Goal: Obtain resource: Obtain resource

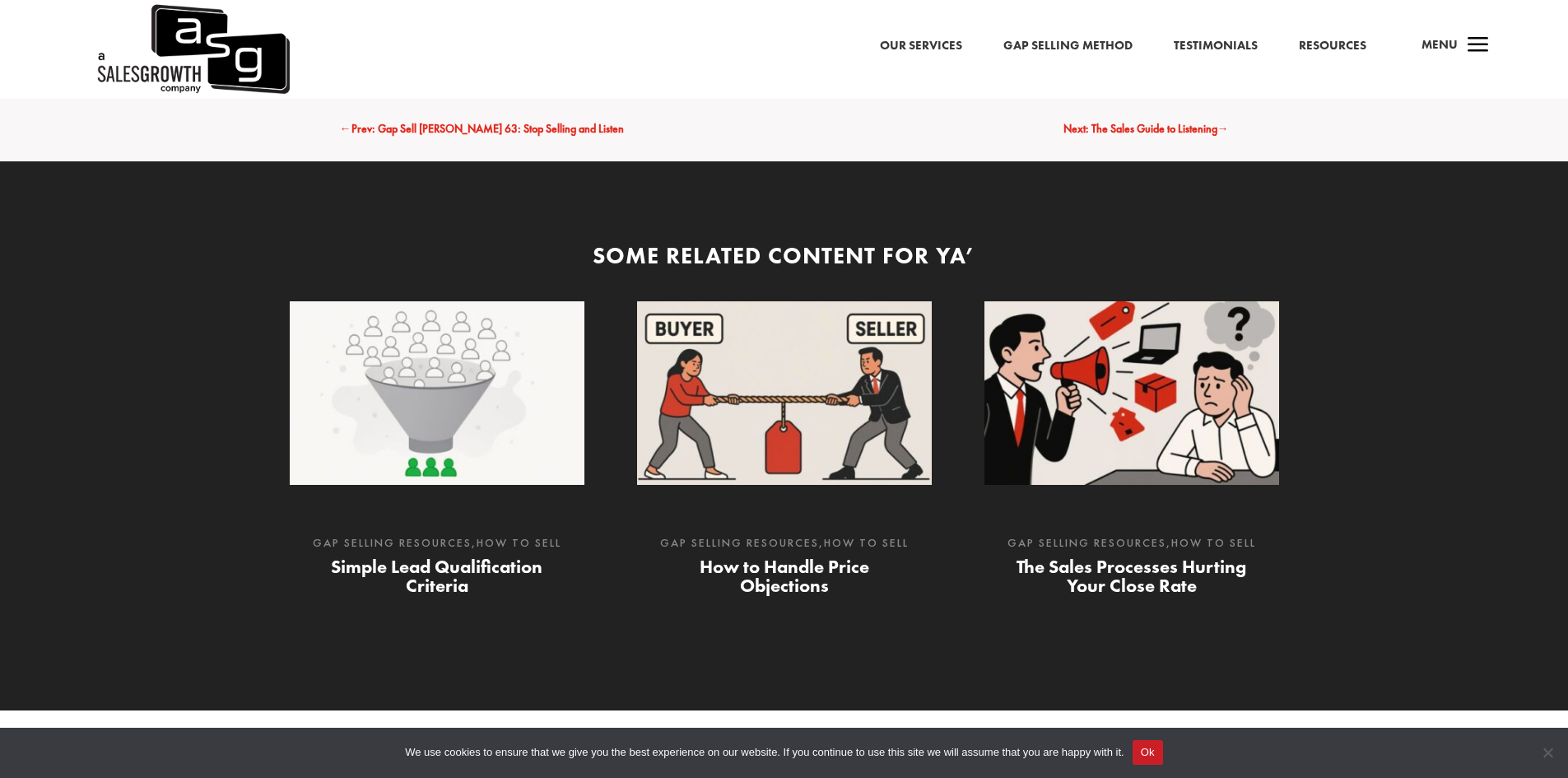
scroll to position [2634, 0]
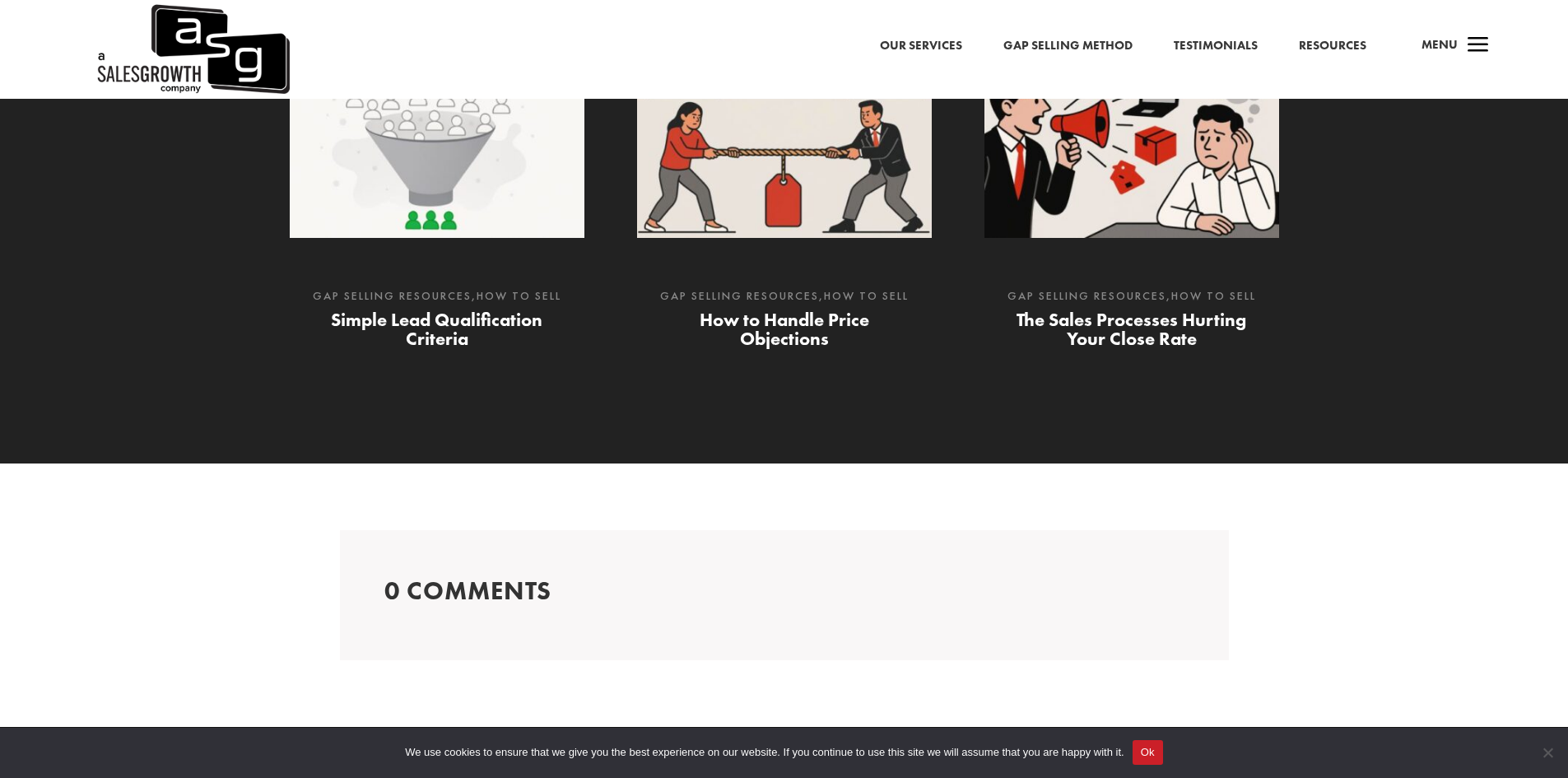
click at [811, 327] on link "How to Handle Price Objections" at bounding box center [784, 328] width 169 height 42
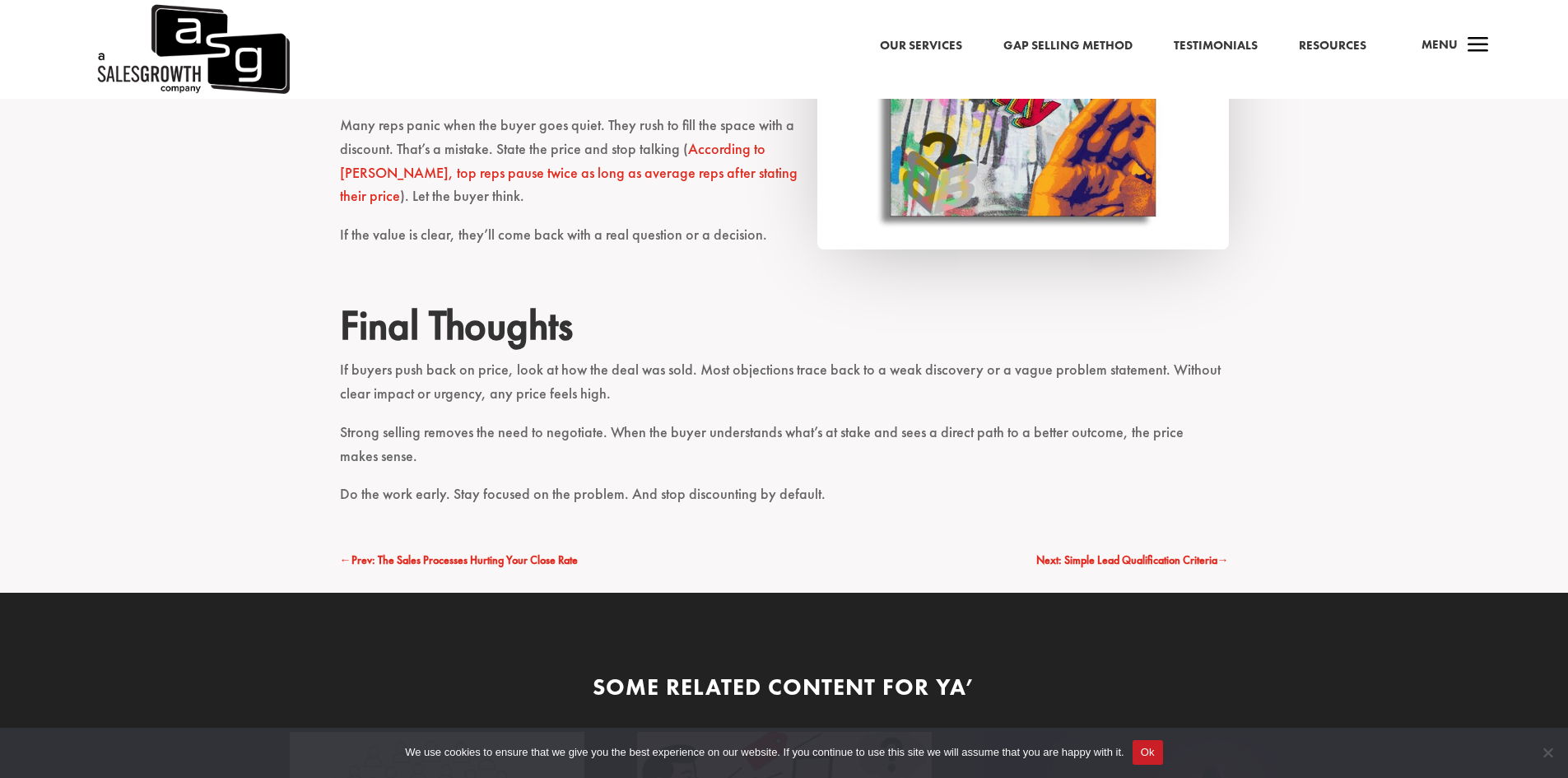
scroll to position [3211, 0]
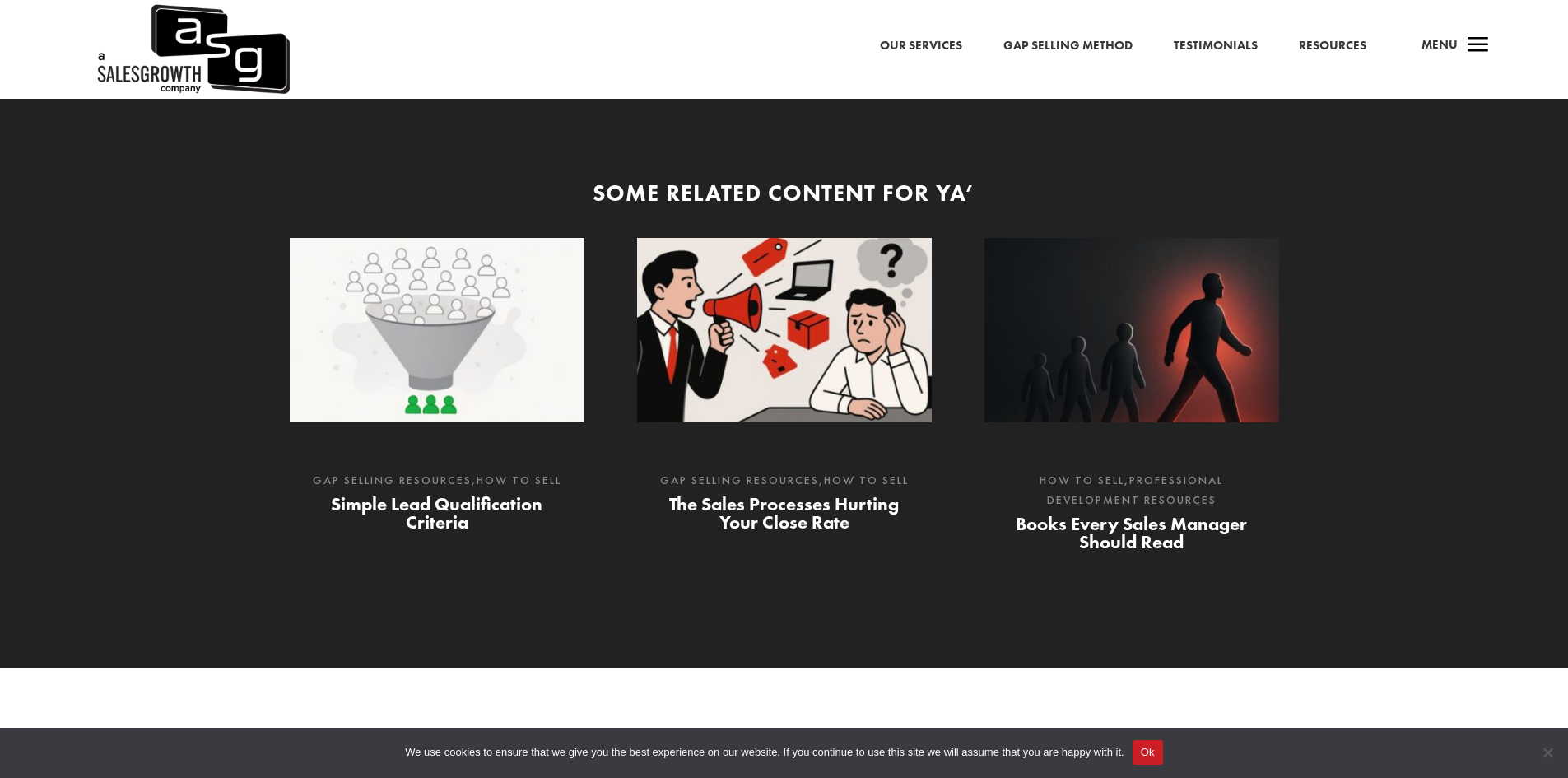
click at [1130, 514] on link "Books Every Sales Manager Should Read" at bounding box center [1131, 533] width 231 height 42
click at [756, 492] on link "The Sales Processes Hurting Your Close Rate" at bounding box center [784, 513] width 230 height 42
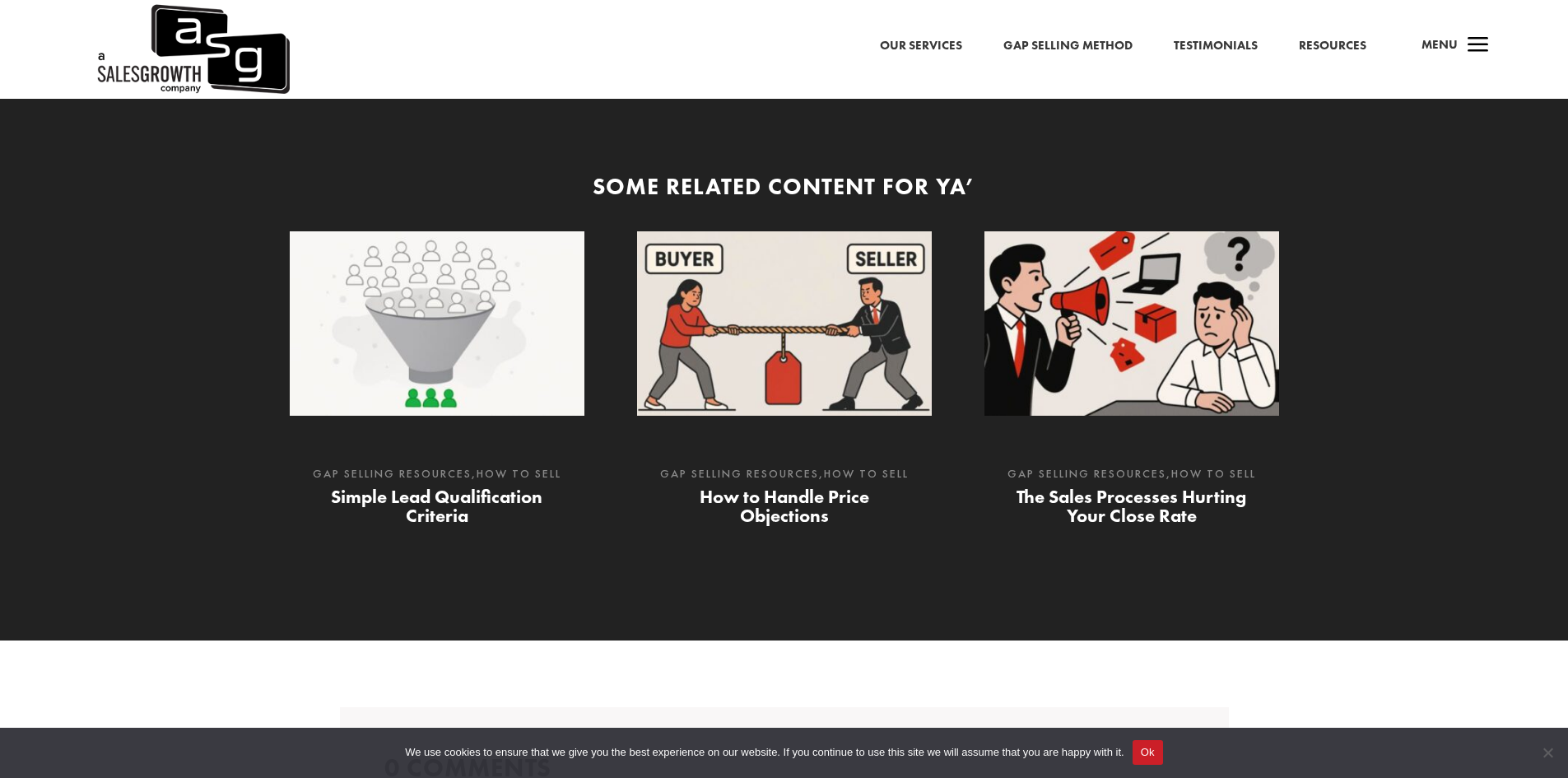
scroll to position [2305, 0]
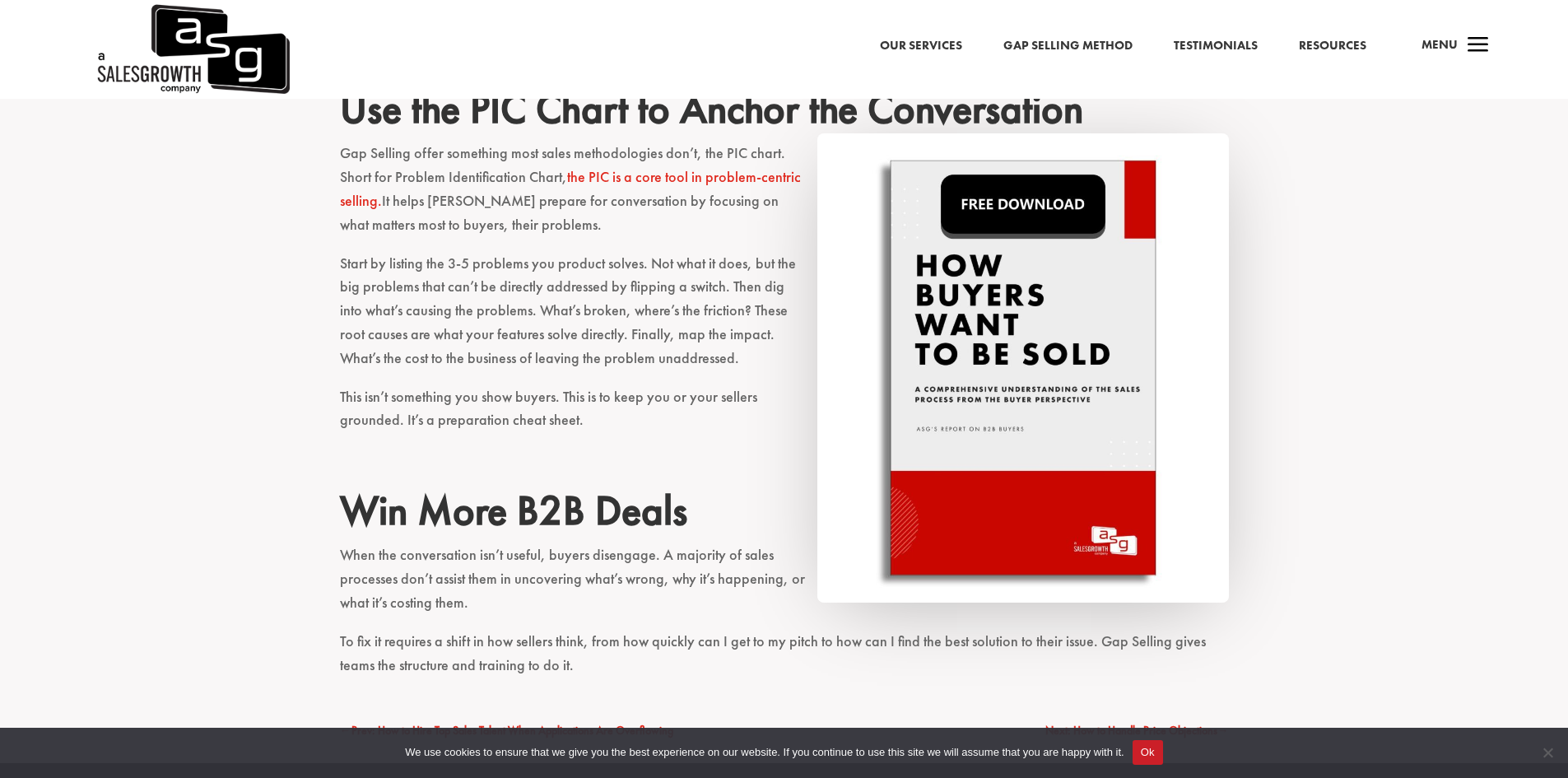
scroll to position [1482, 0]
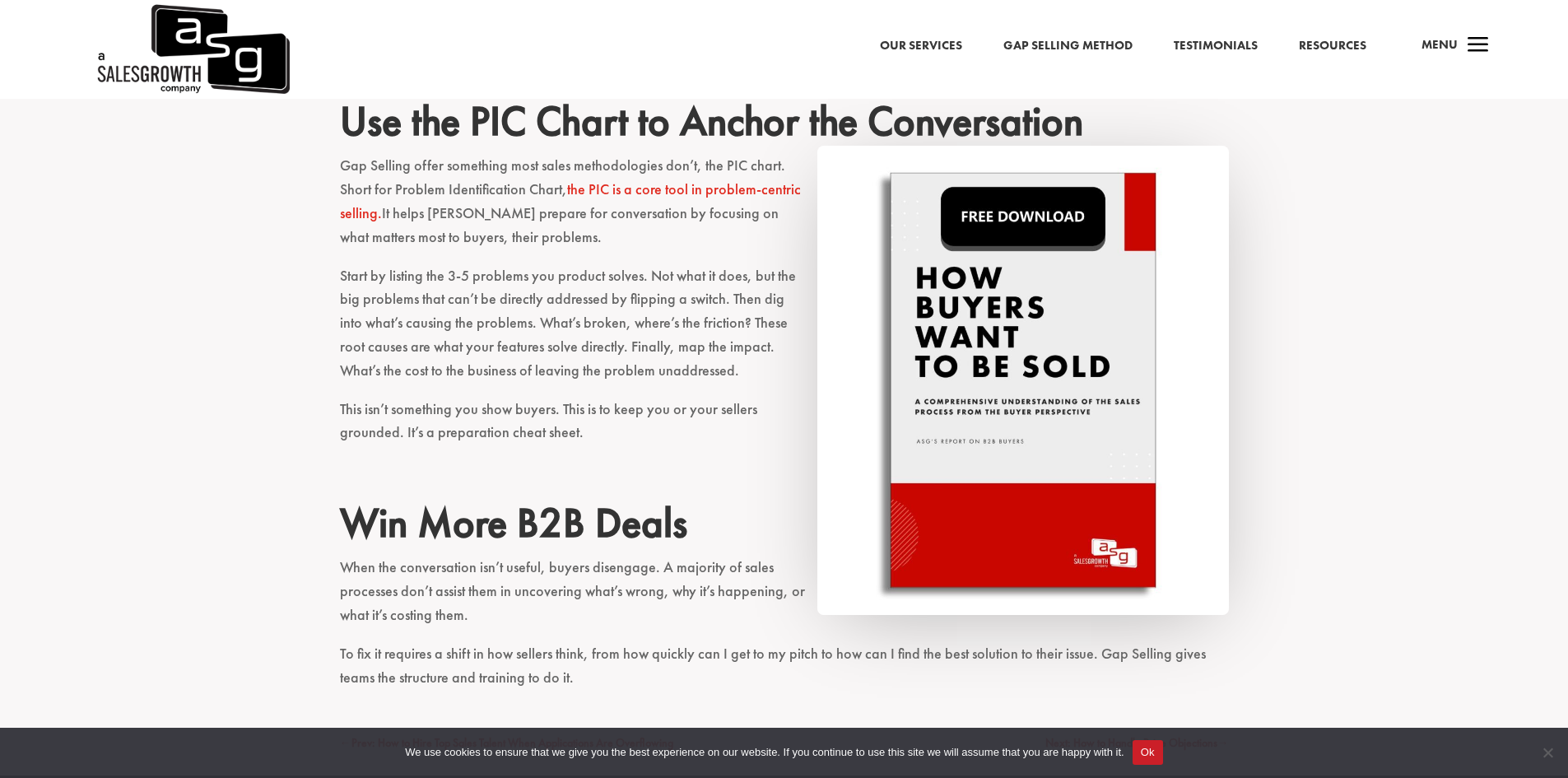
click at [1059, 327] on img at bounding box center [1023, 380] width 411 height 470
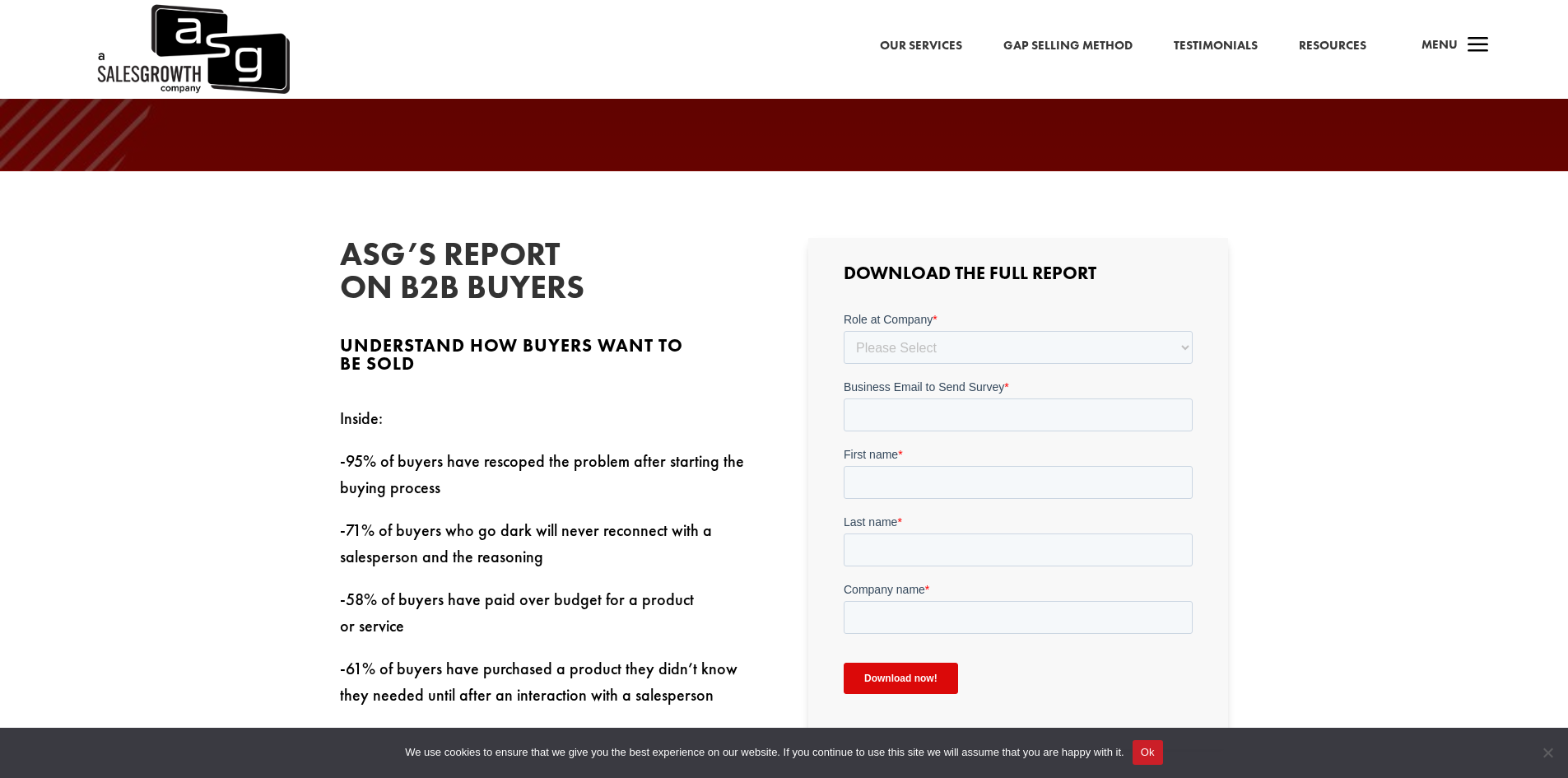
scroll to position [494, 0]
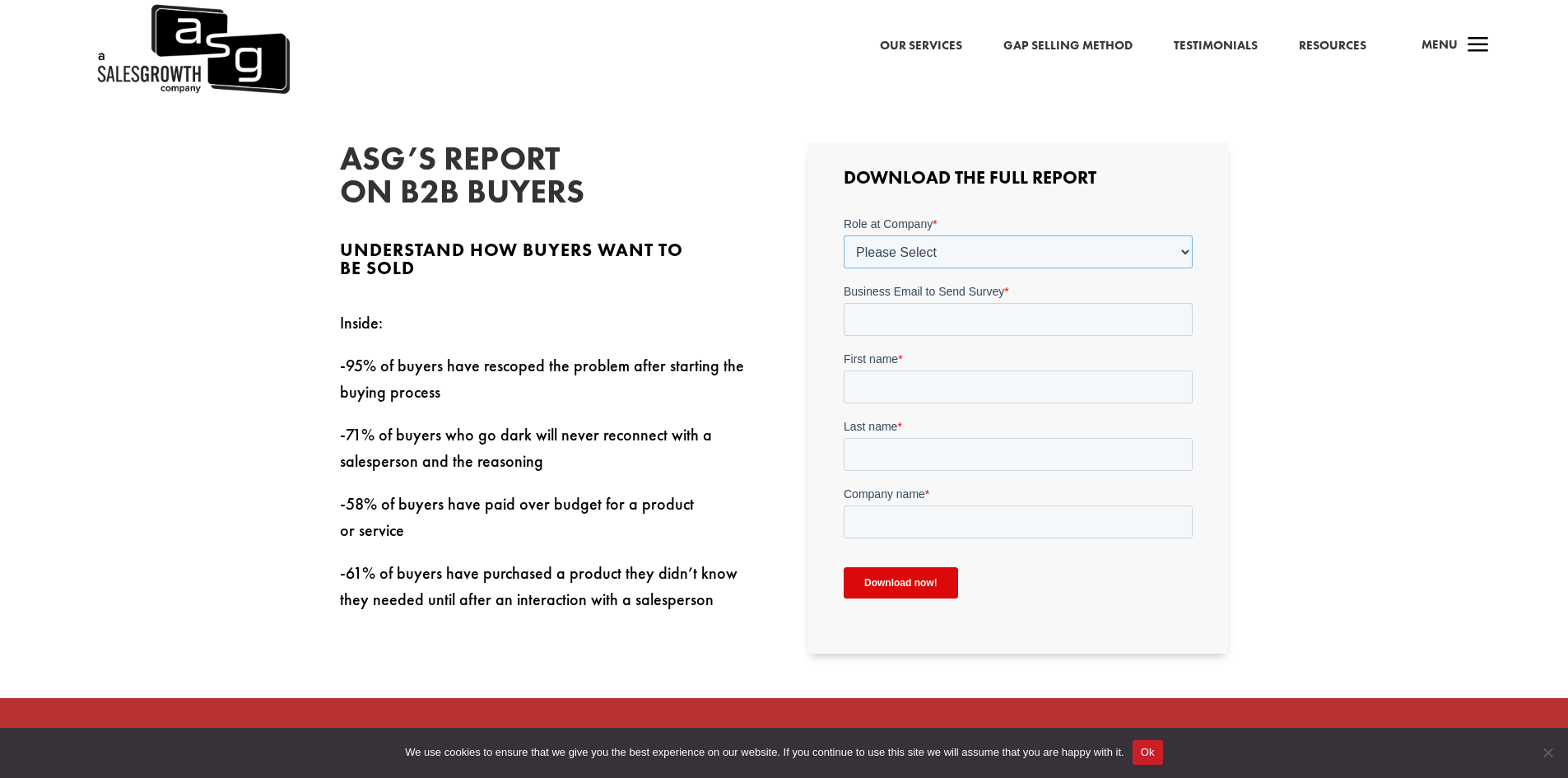
click at [1185, 255] on select "Please Select C-Level (CRO, CSO, etc) Senior Leadership (VP of Sales, VP of Ena…" at bounding box center [1018, 251] width 349 height 33
select select "Other"
click at [844, 235] on select "Please Select C-Level (CRO, CSO, etc) Senior Leadership (VP of Sales, VP of Ena…" at bounding box center [1018, 251] width 349 height 33
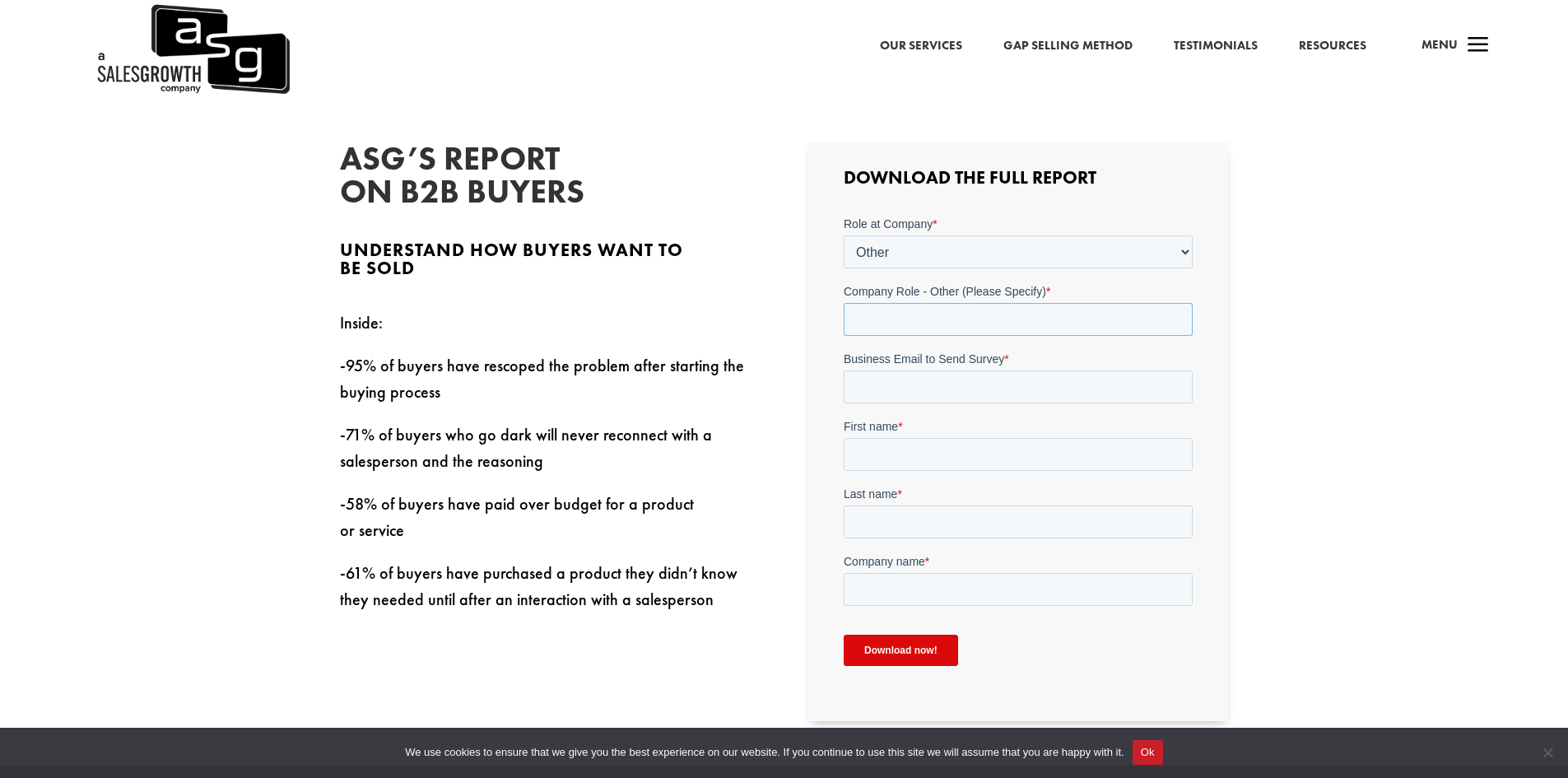
click at [874, 321] on input "Company Role - Other (Please Specify) *" at bounding box center [1018, 319] width 349 height 33
type input "M"
type input "Writer"
click at [899, 399] on input "Business Email to Send Survey *" at bounding box center [1018, 387] width 349 height 33
type input "L"
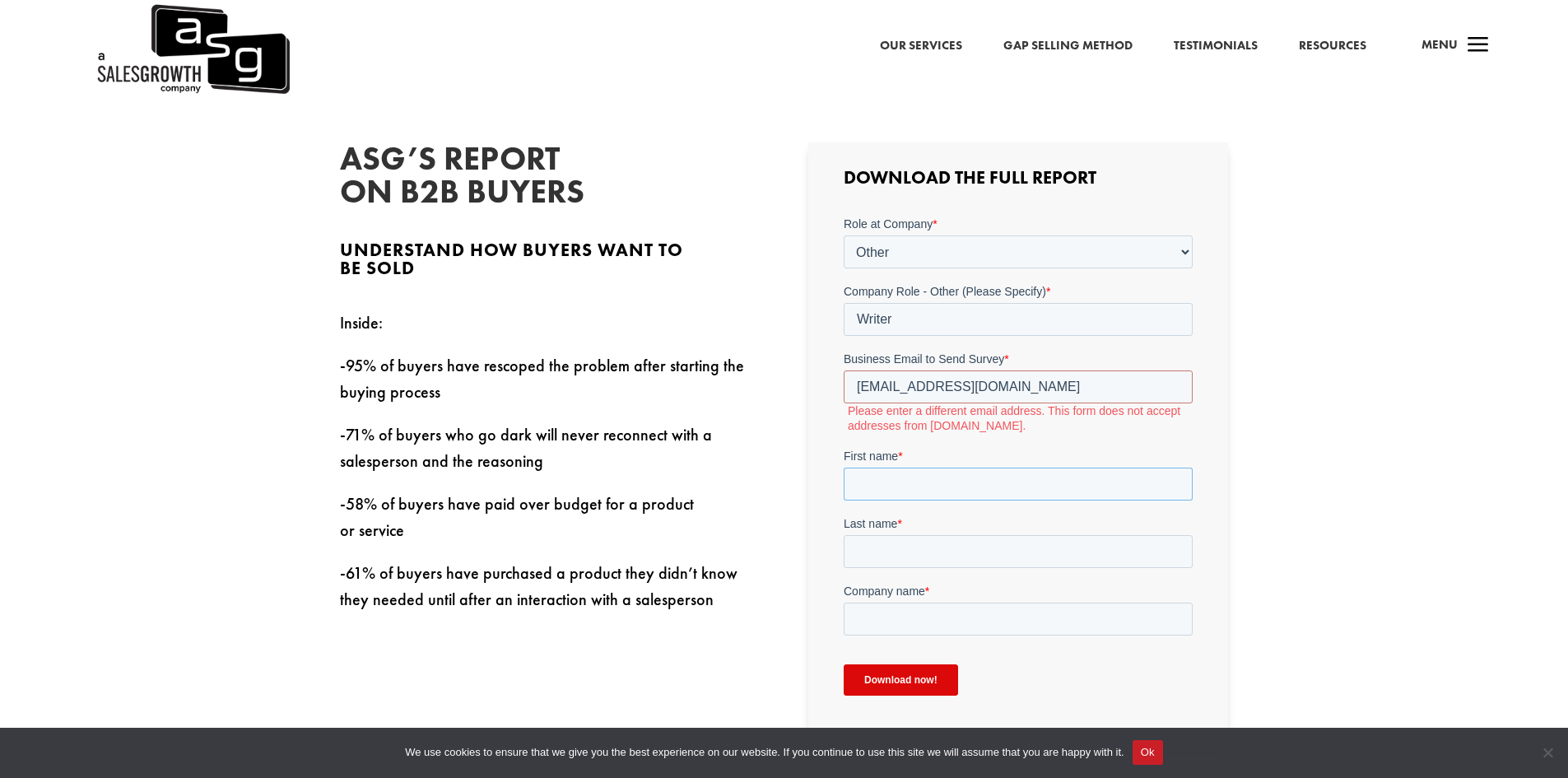
click at [911, 489] on input "First name *" at bounding box center [1018, 484] width 349 height 33
click at [1034, 384] on input "georgtelemann@yahoo.com" at bounding box center [1018, 387] width 349 height 33
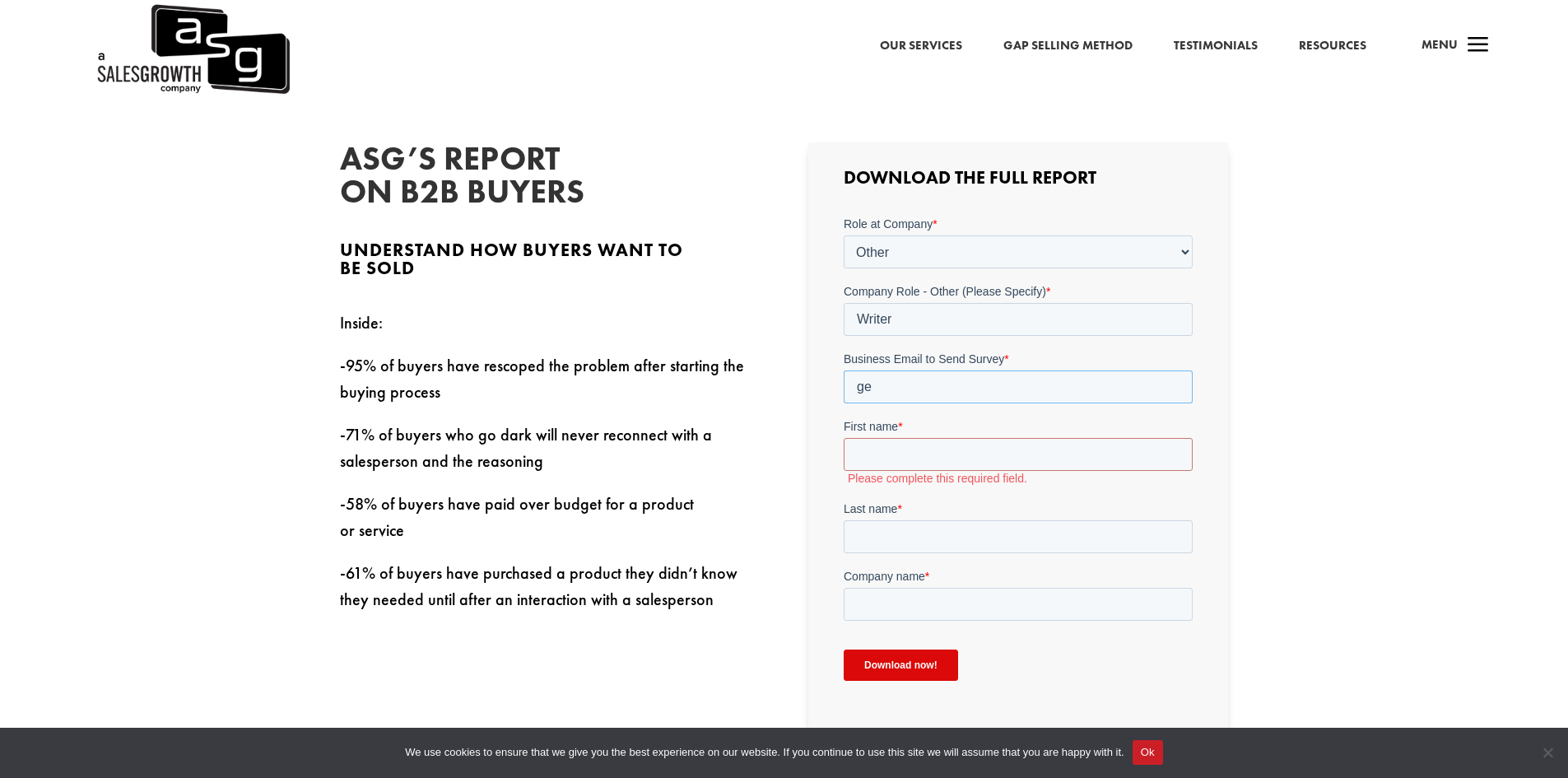
type input "g"
type input "j"
type input "g"
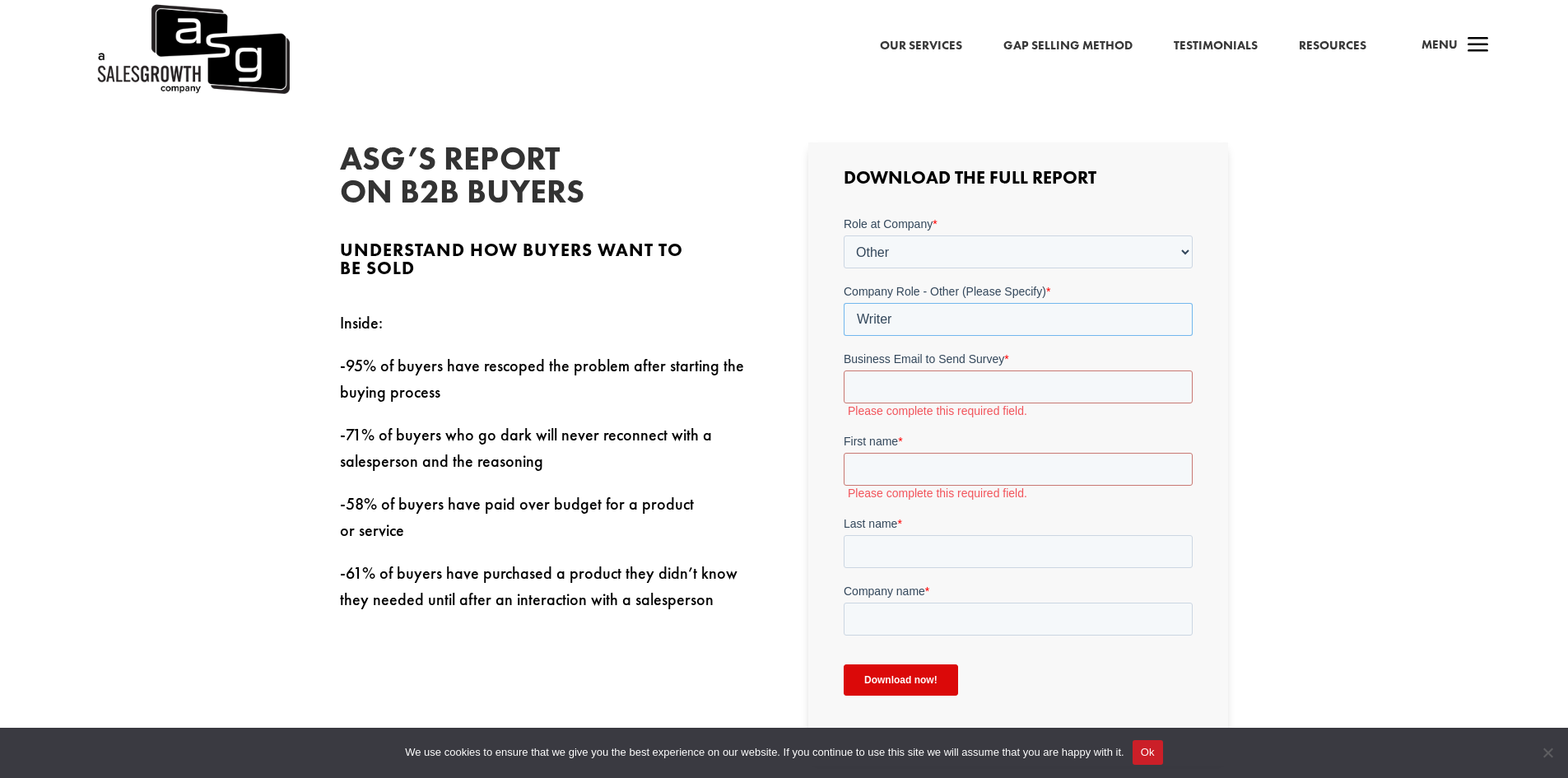
click at [969, 324] on input "Writer" at bounding box center [1018, 319] width 349 height 33
type input "W"
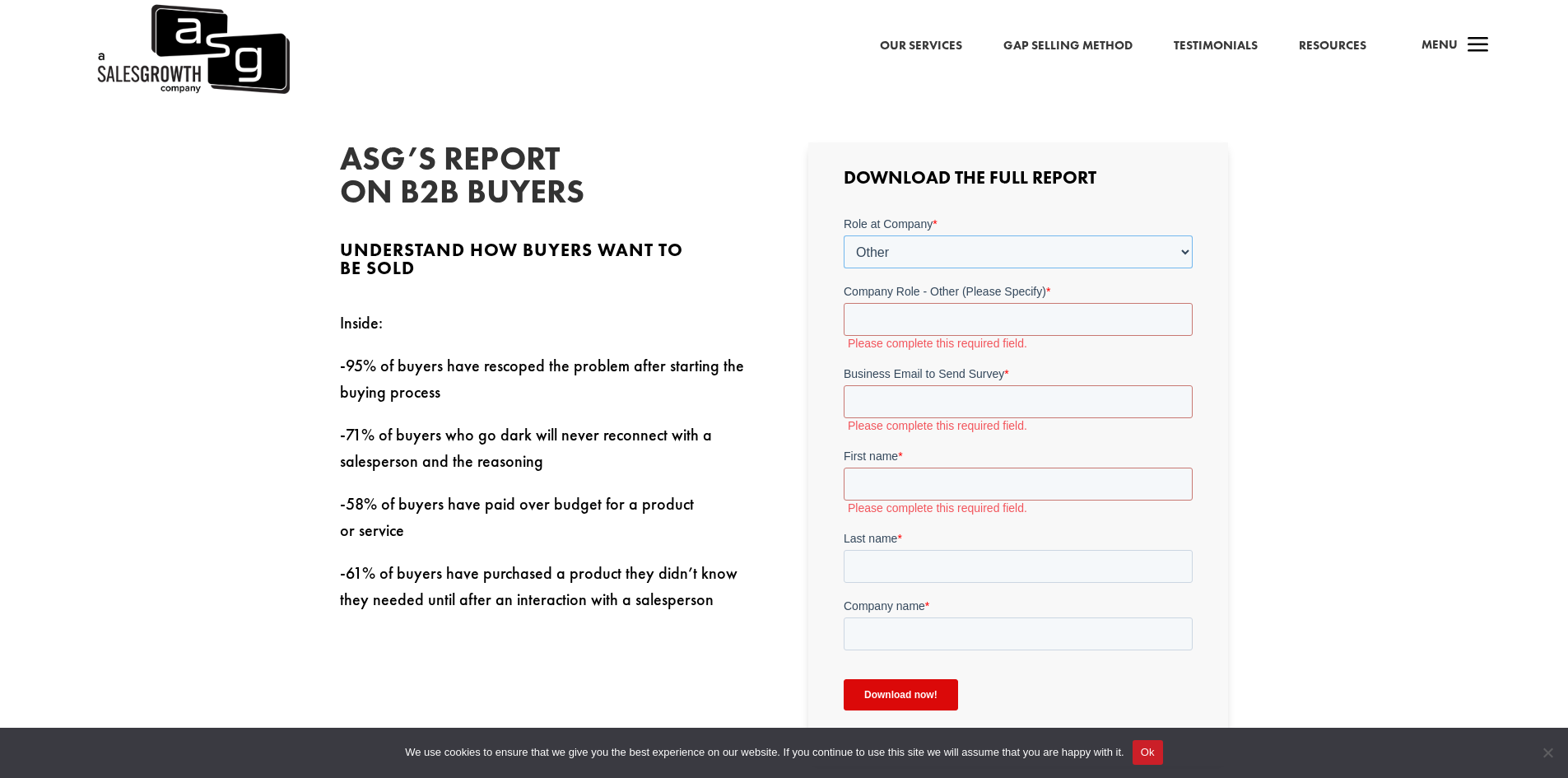
click at [919, 241] on select "Please Select C-Level (CRO, CSO, etc) Senior Leadership (VP of Sales, VP of Ena…" at bounding box center [1018, 251] width 349 height 33
click at [911, 252] on select "Please Select C-Level (CRO, CSO, etc) Senior Leadership (VP of Sales, VP of Ena…" at bounding box center [1018, 251] width 349 height 33
click at [908, 261] on select "Please Select C-Level (CRO, CSO, etc) Senior Leadership (VP of Sales, VP of Ena…" at bounding box center [1018, 251] width 349 height 33
click at [1359, 316] on div "ASG’s Report on B2B Buyers Understand how buyers want to be sold Inside: -95% o…" at bounding box center [784, 593] width 1568 height 1035
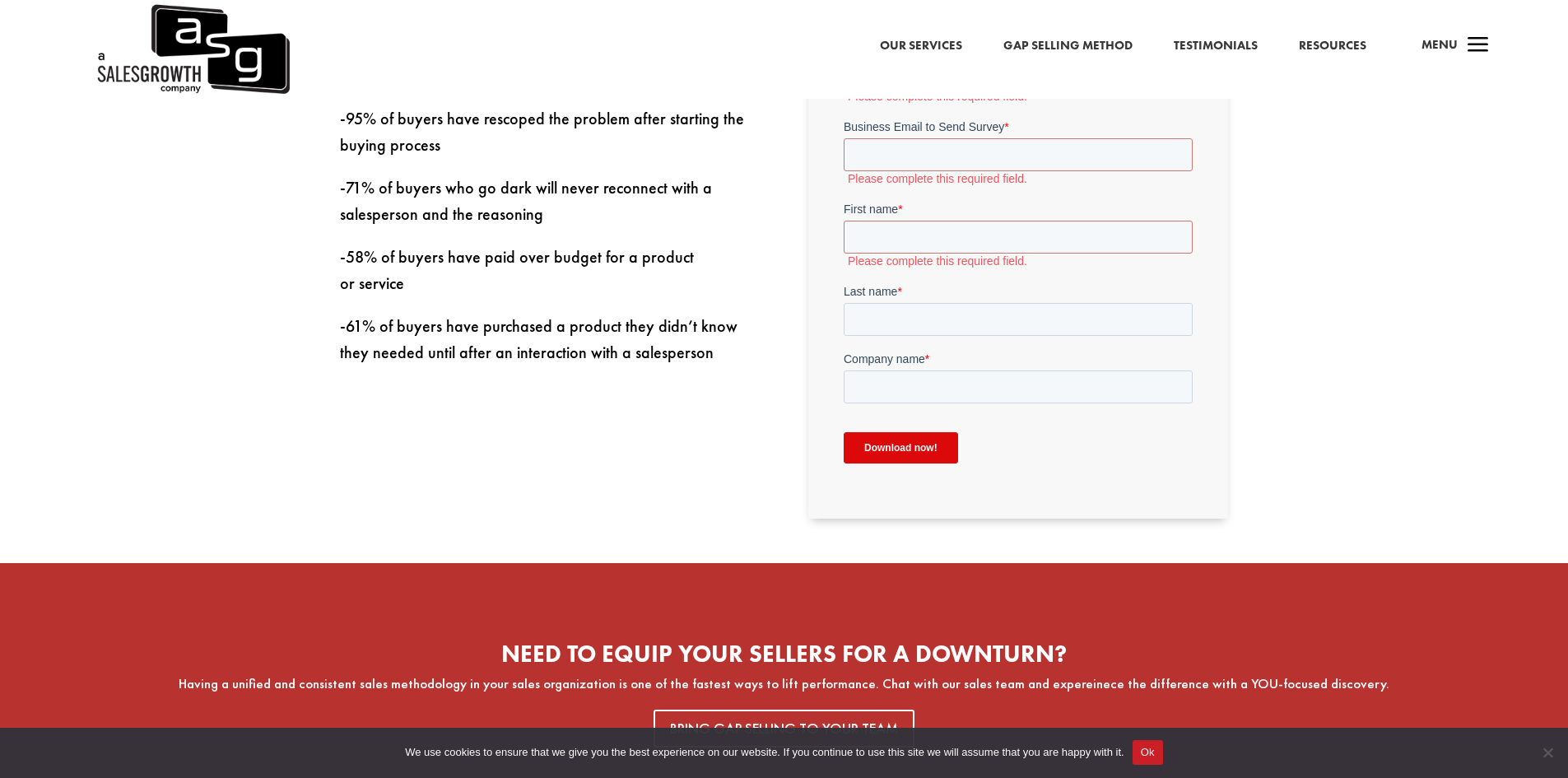
scroll to position [247, 0]
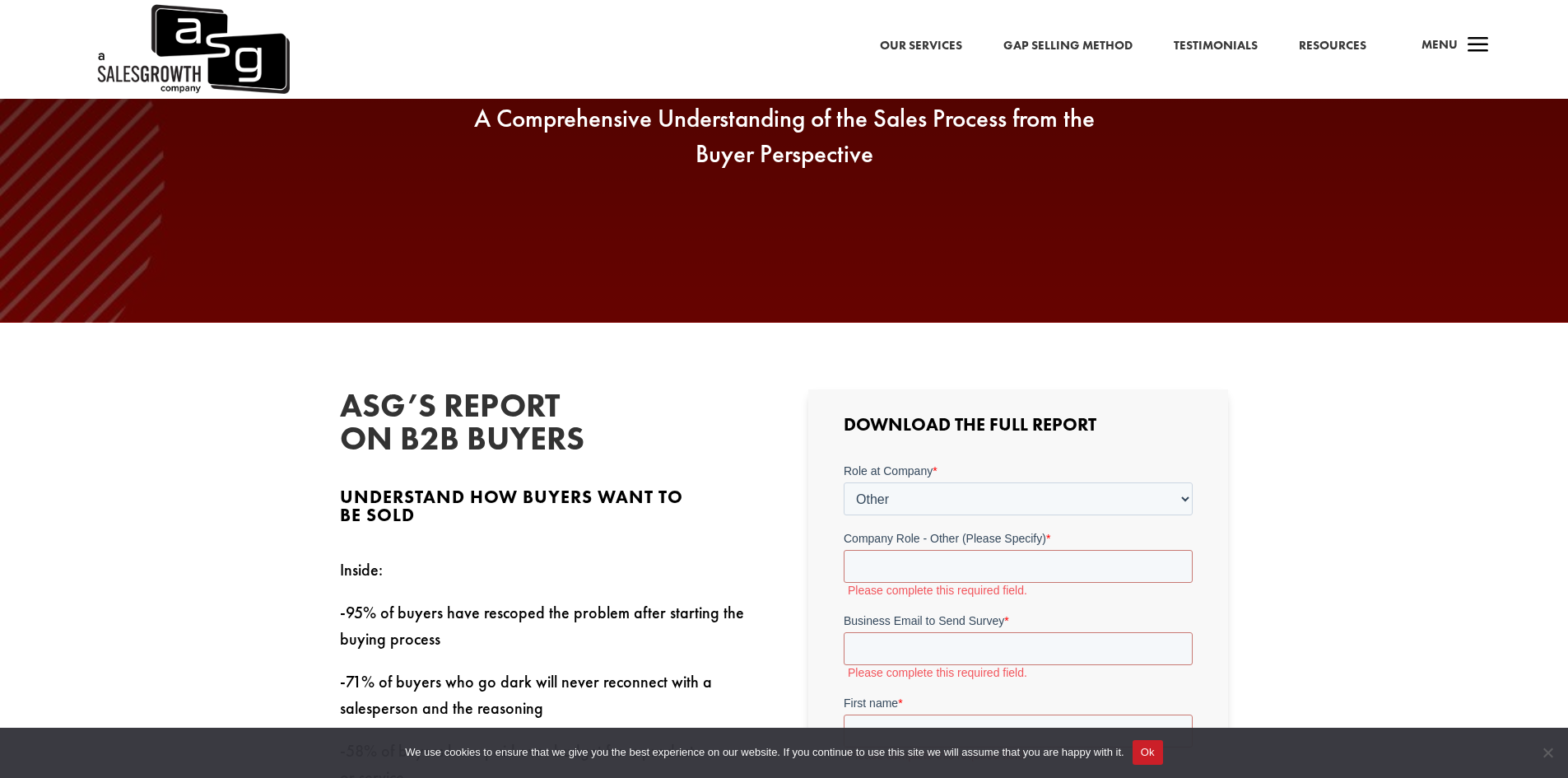
click at [1057, 43] on link "Gap Selling Method" at bounding box center [1067, 46] width 129 height 22
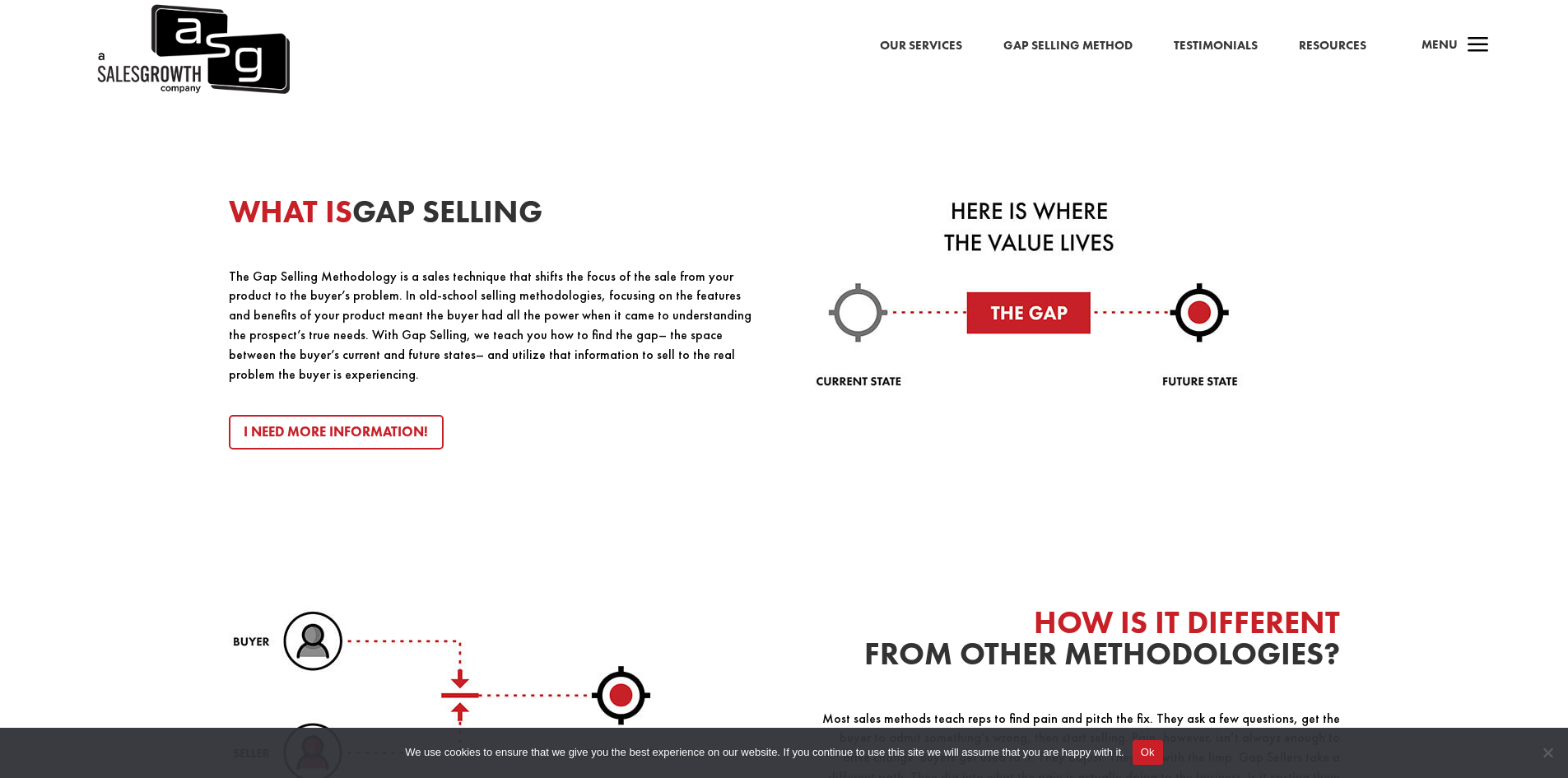
scroll to position [1893, 0]
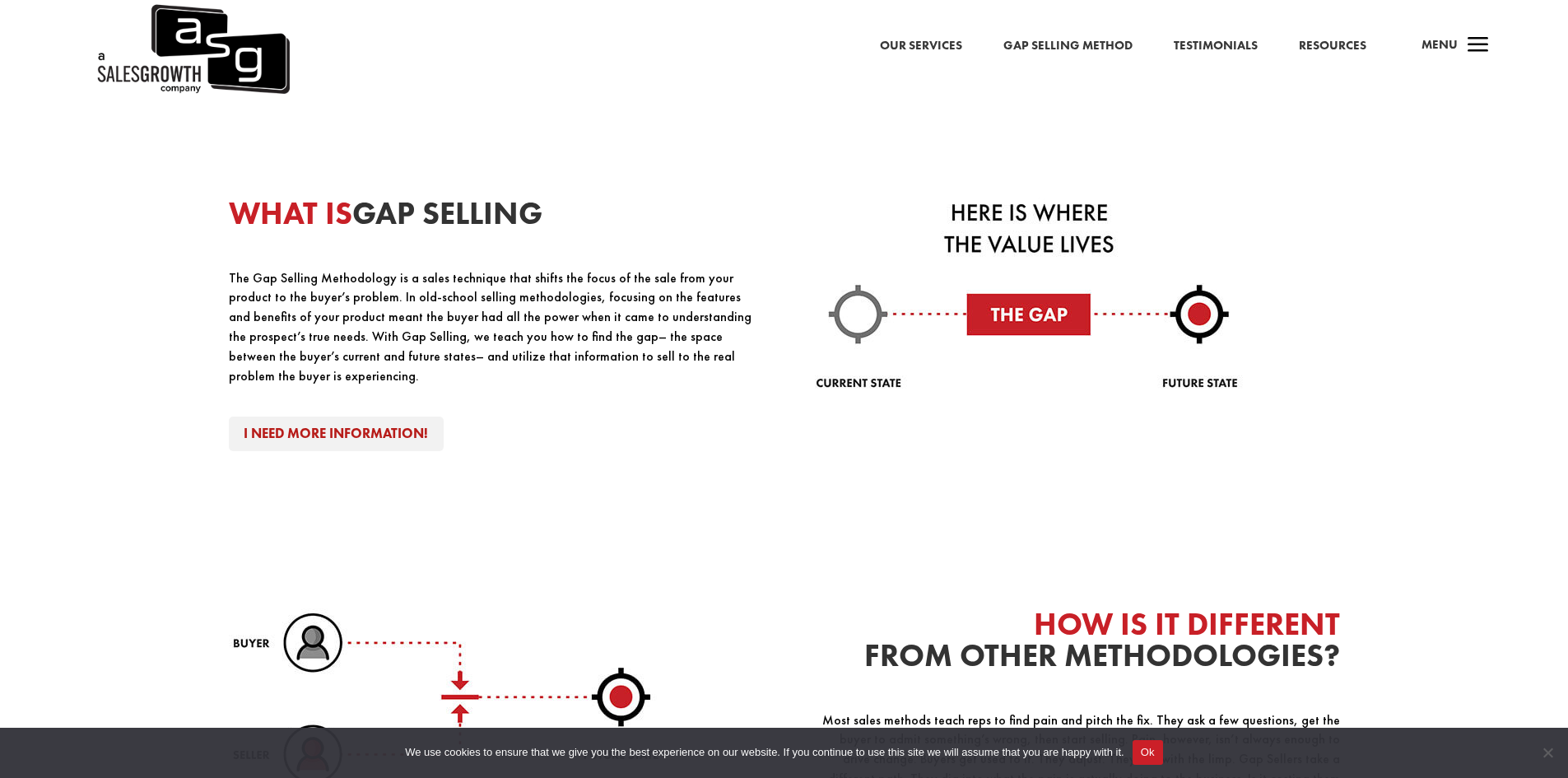
click at [392, 422] on link "I Need More Information!" at bounding box center [336, 433] width 215 height 35
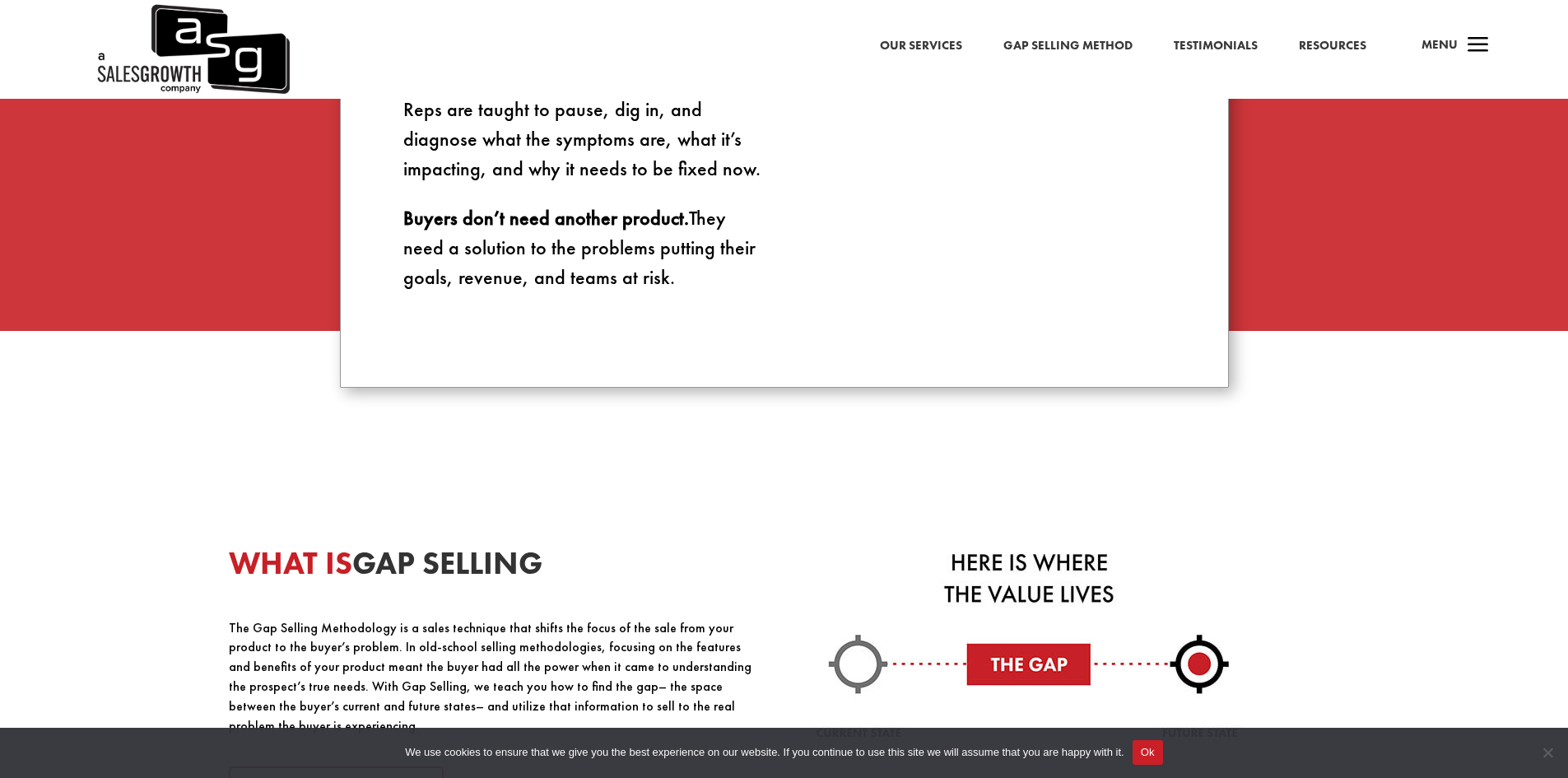
scroll to position [1070, 0]
